Goal: Task Accomplishment & Management: Complete application form

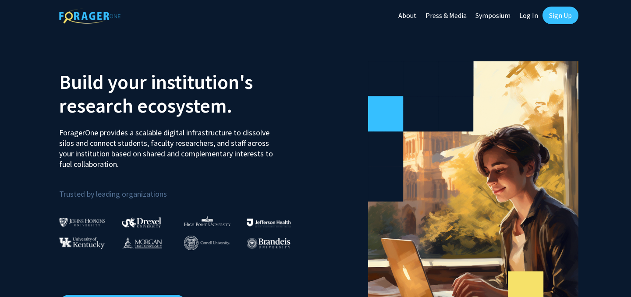
click at [529, 25] on link "Log In" at bounding box center [529, 15] width 28 height 31
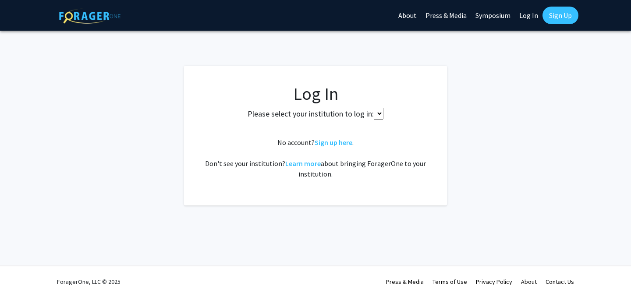
select select
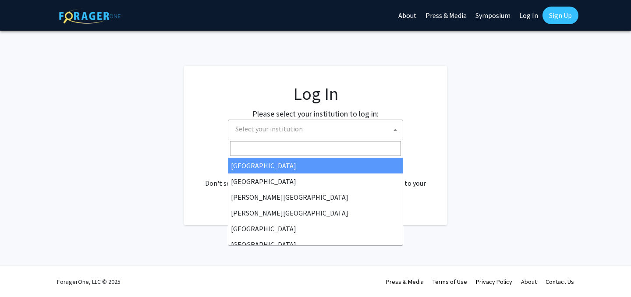
click at [320, 127] on span "Select your institution" at bounding box center [317, 129] width 171 height 18
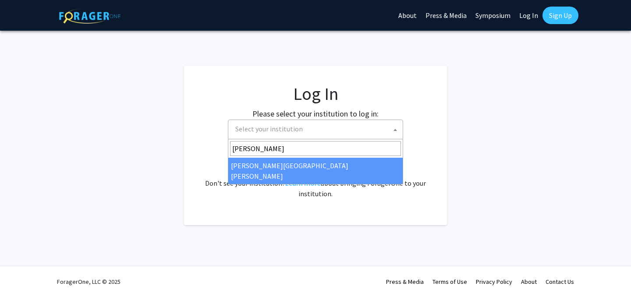
type input "john"
select select "1"
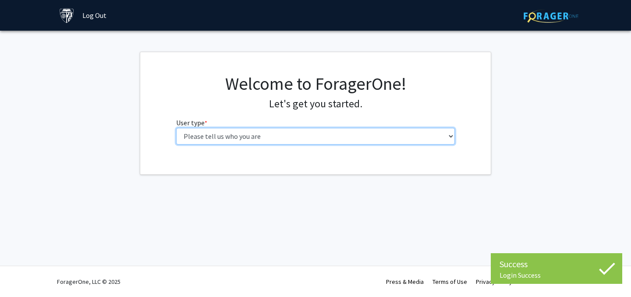
click at [252, 139] on select "Please tell us who you are Undergraduate Student Master's Student Doctoral Cand…" at bounding box center [315, 136] width 279 height 17
select select "1: undergrad"
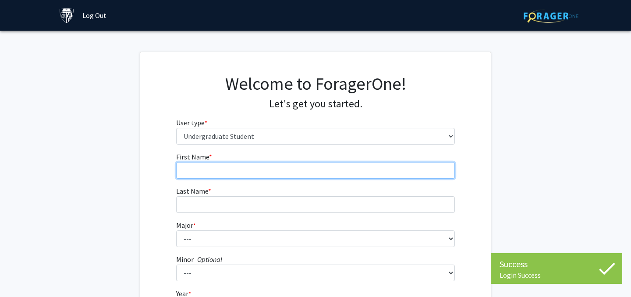
click at [268, 174] on input "First Name * required" at bounding box center [315, 170] width 279 height 17
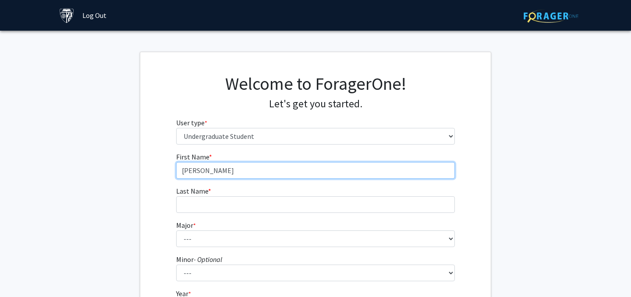
type input "[PERSON_NAME]"
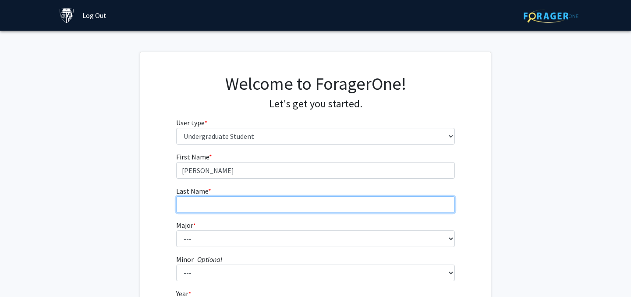
click at [255, 208] on input "Last Name * required" at bounding box center [315, 204] width 279 height 17
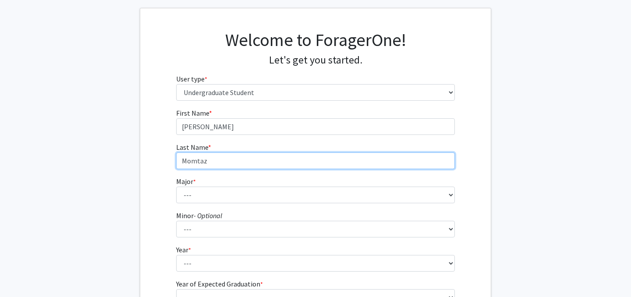
scroll to position [48, 0]
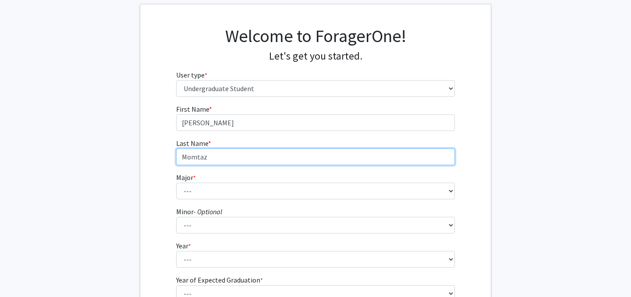
type input "Momtaz"
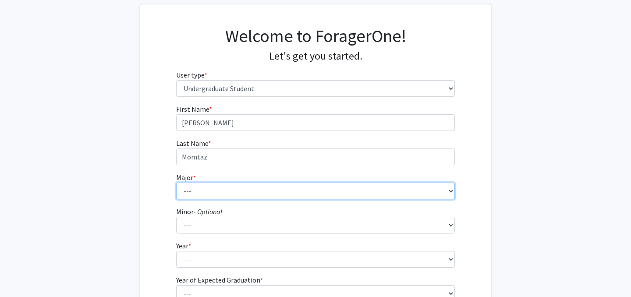
click at [238, 193] on select "--- Africana Studies Anthropology Applied Mathematics & Statistics Archaeology …" at bounding box center [315, 191] width 279 height 17
select select "7: 22"
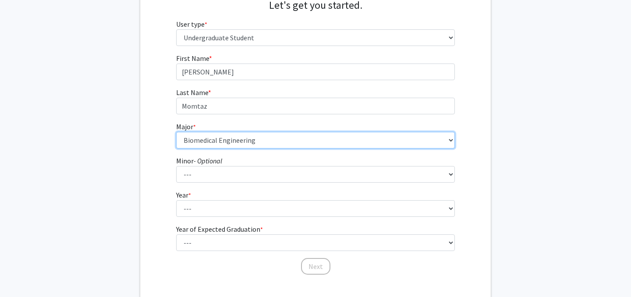
scroll to position [102, 0]
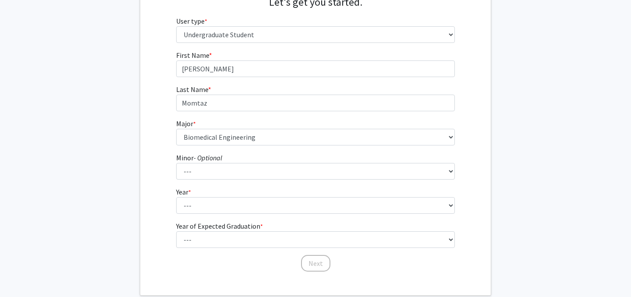
click at [233, 179] on form "First Name * required [PERSON_NAME] Last Name * required [PERSON_NAME] * requir…" at bounding box center [315, 157] width 279 height 214
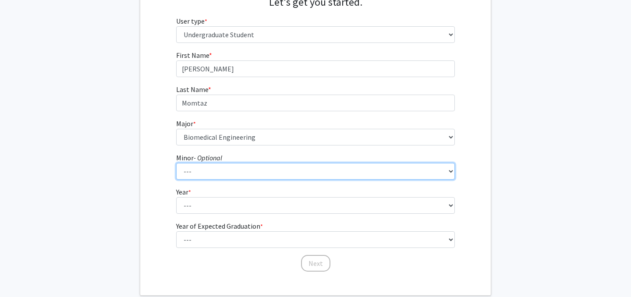
click at [229, 167] on select "--- Accounting and Financial Management Africana Studies Anthropology Applied M…" at bounding box center [315, 171] width 279 height 17
click at [235, 166] on select "--- Accounting and Financial Management Africana Studies Anthropology Applied M…" at bounding box center [315, 171] width 279 height 17
click at [247, 174] on select "--- Accounting and Financial Management Africana Studies Anthropology Applied M…" at bounding box center [315, 171] width 279 height 17
select select "11: 23"
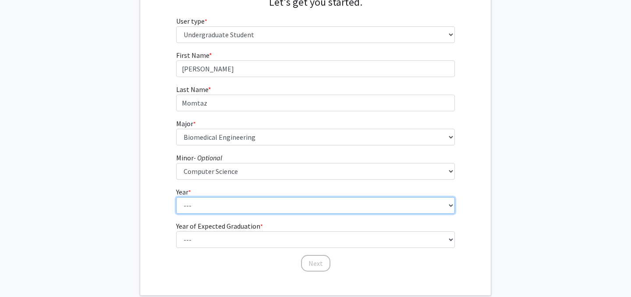
click at [228, 201] on select "--- First-year Sophomore Junior Senior Postbaccalaureate Certificate" at bounding box center [315, 205] width 279 height 17
select select "3: junior"
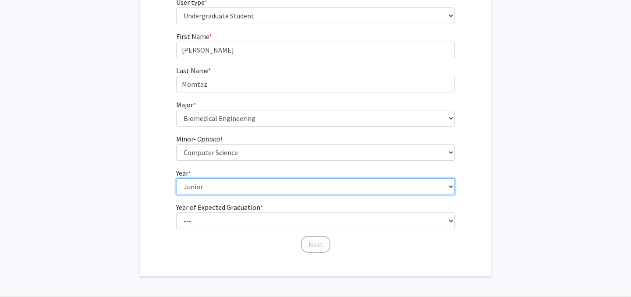
scroll to position [136, 0]
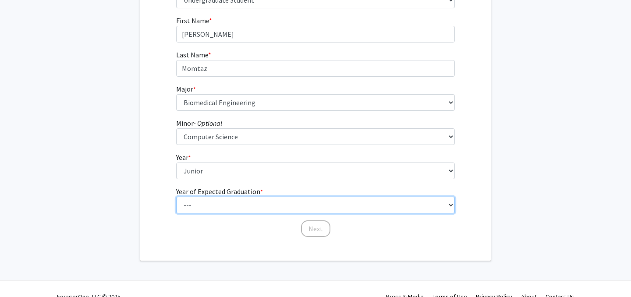
click at [224, 202] on select "--- 2025 2026 2027 2028 2029 2030 2031 2032 2033 2034" at bounding box center [315, 205] width 279 height 17
select select "3: 2027"
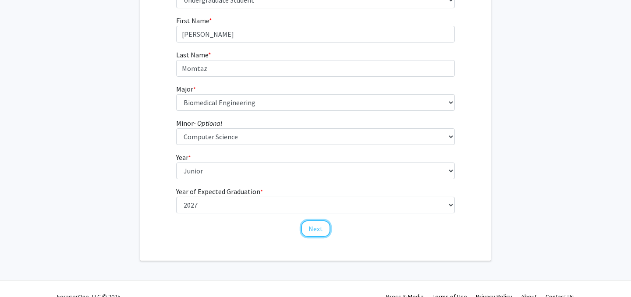
click at [318, 230] on button "Next" at bounding box center [315, 229] width 29 height 17
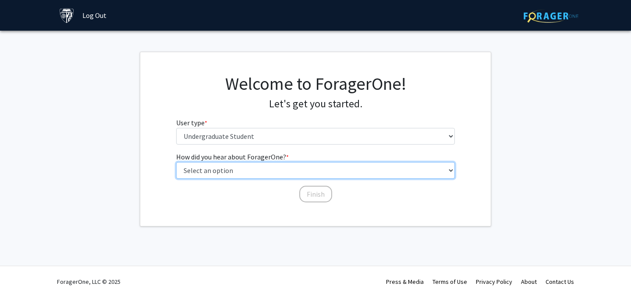
click at [272, 173] on select "Select an option Peer/student recommendation Faculty/staff recommendation Unive…" at bounding box center [315, 170] width 279 height 17
select select "1: peer_recommendation"
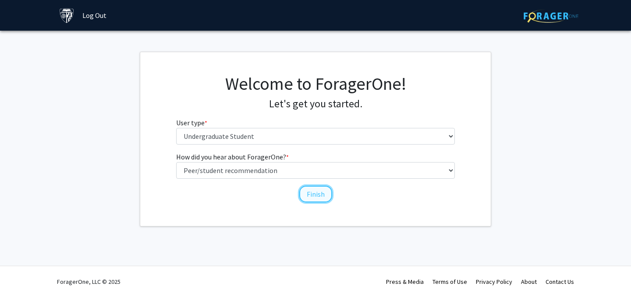
click at [315, 194] on button "Finish" at bounding box center [315, 194] width 33 height 17
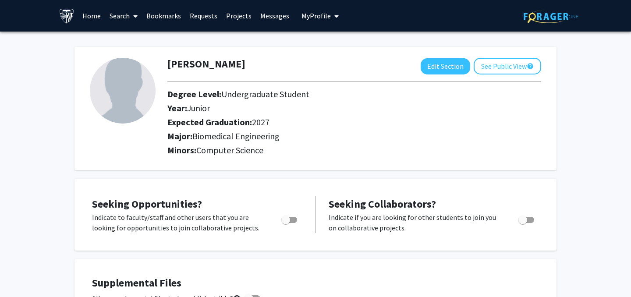
click at [93, 13] on link "Home" at bounding box center [91, 15] width 27 height 31
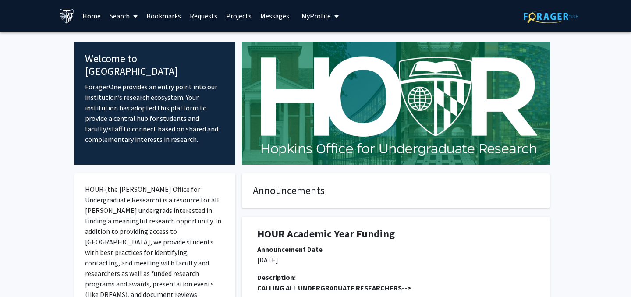
click at [131, 11] on span at bounding box center [134, 16] width 8 height 31
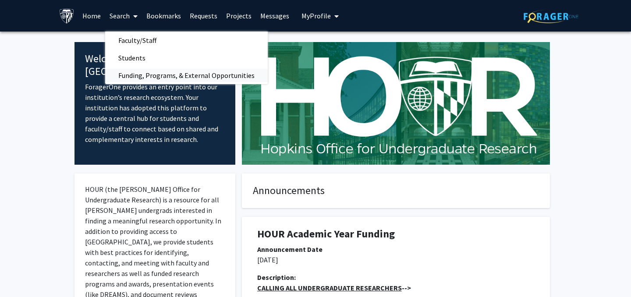
click at [140, 76] on span "Funding, Programs, & External Opportunities" at bounding box center [186, 76] width 163 height 18
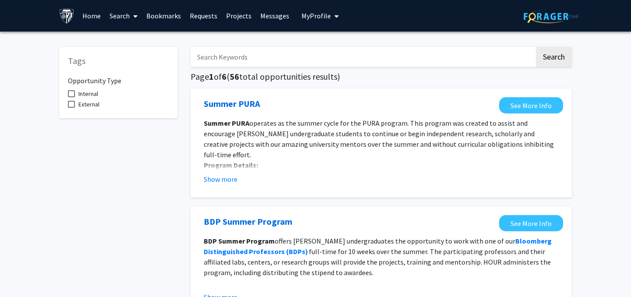
click at [86, 18] on link "Home" at bounding box center [91, 15] width 27 height 31
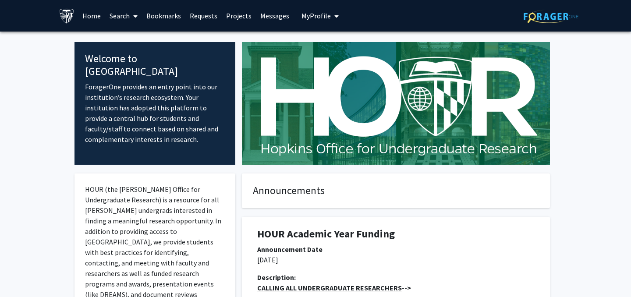
click at [123, 14] on link "Search" at bounding box center [123, 15] width 37 height 31
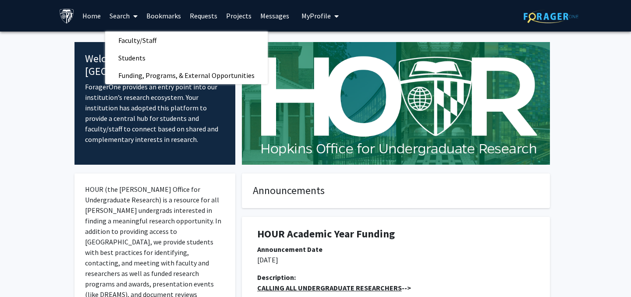
click at [241, 17] on link "Projects" at bounding box center [239, 15] width 34 height 31
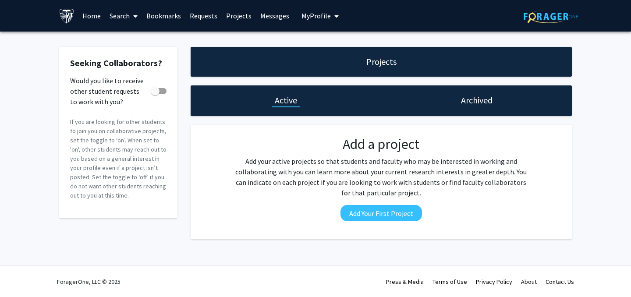
click at [122, 18] on link "Search" at bounding box center [123, 15] width 37 height 31
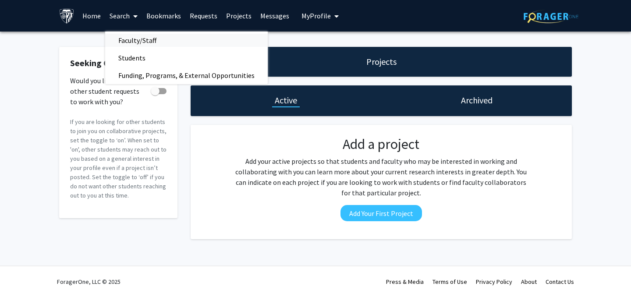
click at [120, 39] on span "Faculty/Staff" at bounding box center [137, 41] width 64 height 18
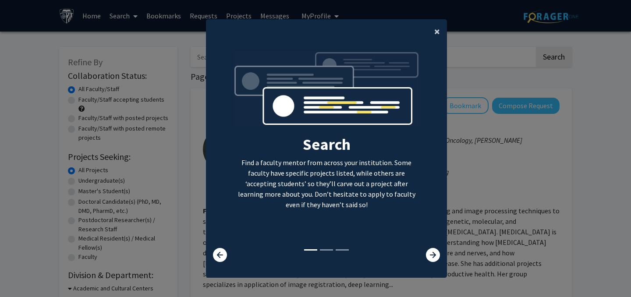
click at [432, 32] on button "×" at bounding box center [438, 31] width 20 height 25
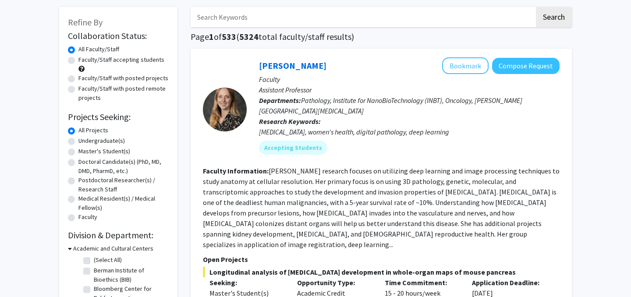
scroll to position [40, 0]
click at [78, 141] on label "Undergraduate(s)" at bounding box center [101, 140] width 46 height 9
click at [78, 141] on input "Undergraduate(s)" at bounding box center [81, 139] width 6 height 6
radio input "true"
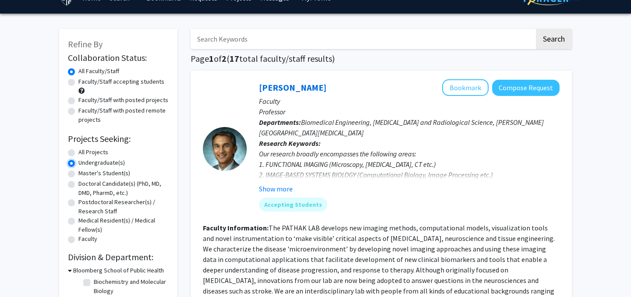
scroll to position [16, 0]
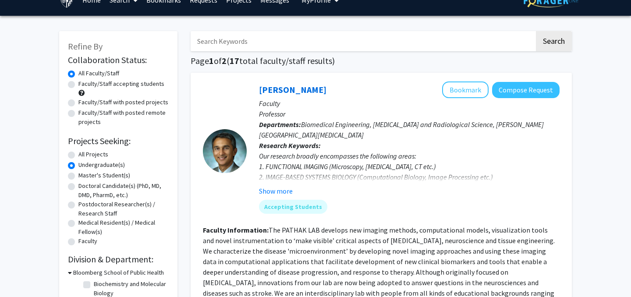
click at [78, 86] on label "Faculty/Staff accepting students" at bounding box center [121, 83] width 86 height 9
click at [78, 85] on input "Faculty/Staff accepting students" at bounding box center [81, 82] width 6 height 6
radio input "true"
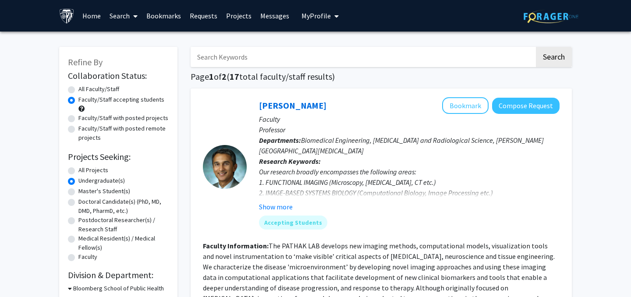
click at [78, 92] on label "All Faculty/Staff" at bounding box center [98, 89] width 41 height 9
click at [78, 90] on input "All Faculty/Staff" at bounding box center [81, 88] width 6 height 6
radio input "true"
click at [78, 121] on label "Faculty/Staff with posted projects" at bounding box center [123, 118] width 90 height 9
click at [78, 119] on input "Faculty/Staff with posted projects" at bounding box center [81, 117] width 6 height 6
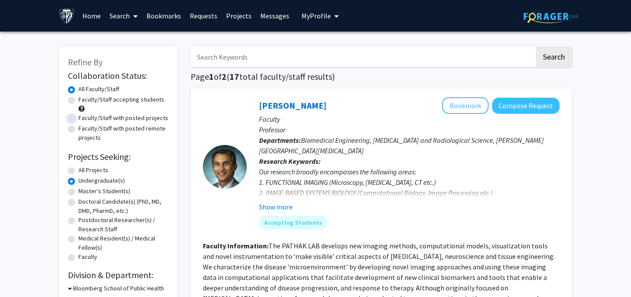
radio input "true"
click at [78, 90] on label "All Faculty/Staff" at bounding box center [98, 89] width 41 height 9
click at [78, 90] on input "All Faculty/Staff" at bounding box center [81, 88] width 6 height 6
radio input "true"
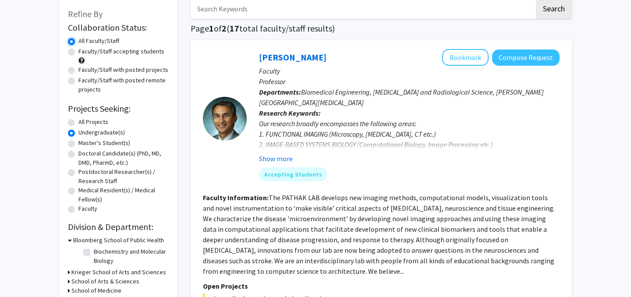
scroll to position [50, 0]
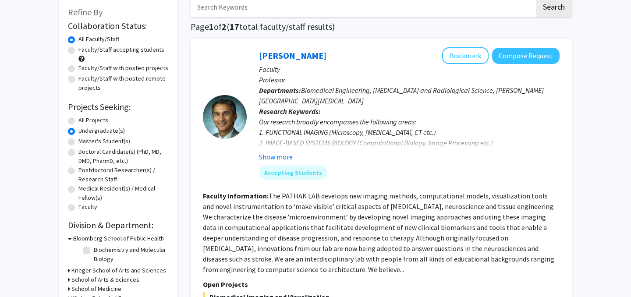
click at [78, 120] on label "All Projects" at bounding box center [93, 120] width 30 height 9
click at [78, 120] on input "All Projects" at bounding box center [81, 119] width 6 height 6
radio input "true"
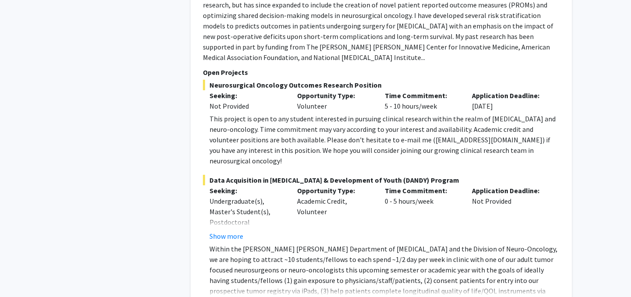
scroll to position [1384, 0]
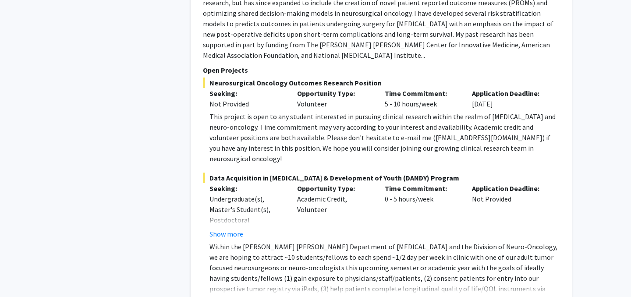
click at [242, 194] on div "Undergraduate(s), Master's Student(s), Postdoctoral Researcher(s) / Research St…" at bounding box center [247, 231] width 75 height 74
click at [260, 242] on p "Within the [PERSON_NAME] [PERSON_NAME] Department of [MEDICAL_DATA] and the Div…" at bounding box center [385, 279] width 350 height 74
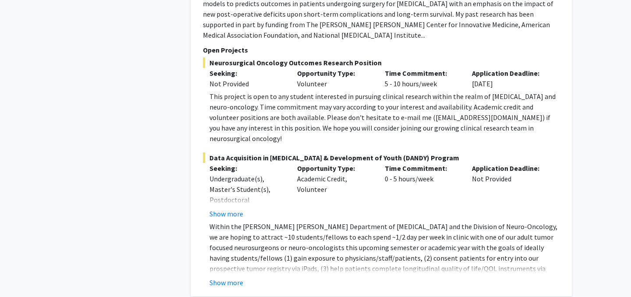
scroll to position [1405, 0]
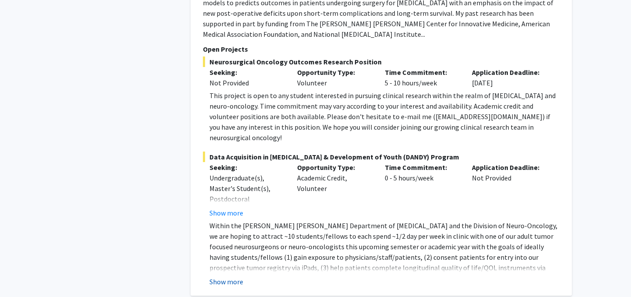
click at [227, 277] on button "Show more" at bounding box center [227, 282] width 34 height 11
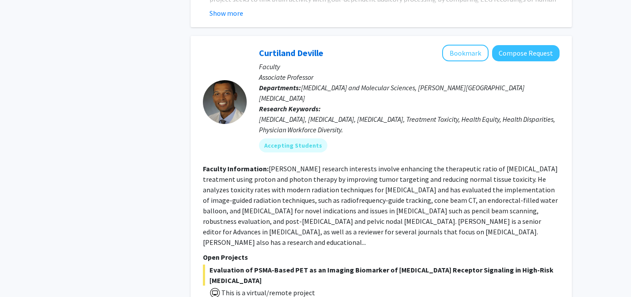
scroll to position [3606, 0]
